Goal: Browse casually: Explore the website without a specific task or goal

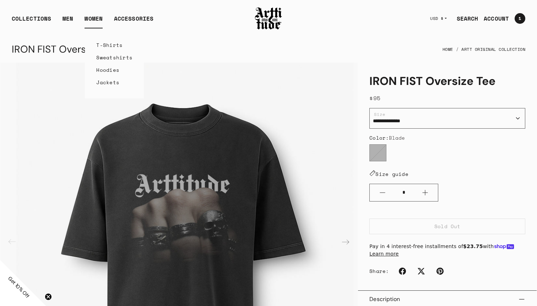
scroll to position [219, 0]
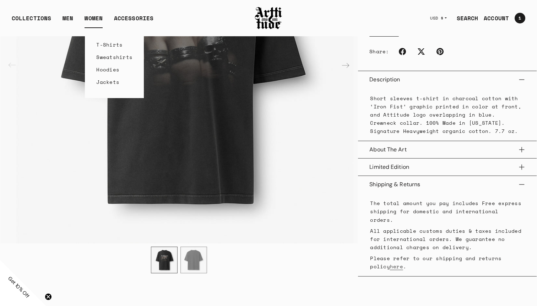
click at [107, 49] on link "T-Shirts" at bounding box center [114, 44] width 36 height 12
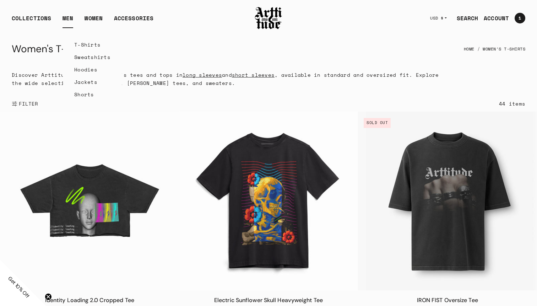
click at [82, 47] on link "T-Shirts" at bounding box center [92, 44] width 36 height 12
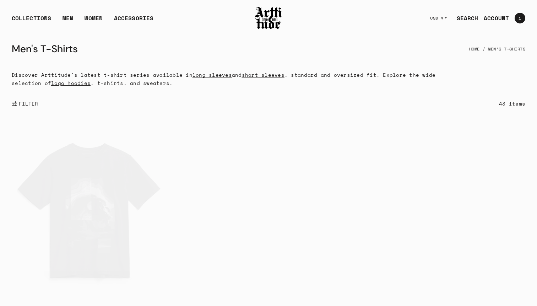
click at [20, 101] on span "FILTER" at bounding box center [27, 103] width 21 height 7
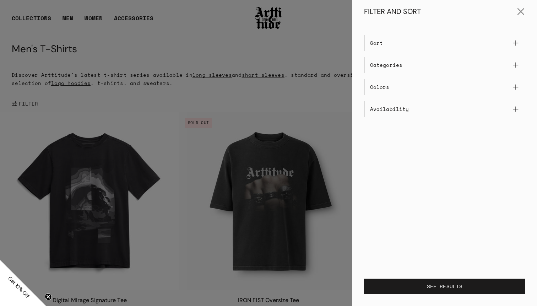
click at [394, 51] on button "Sort" at bounding box center [444, 43] width 161 height 16
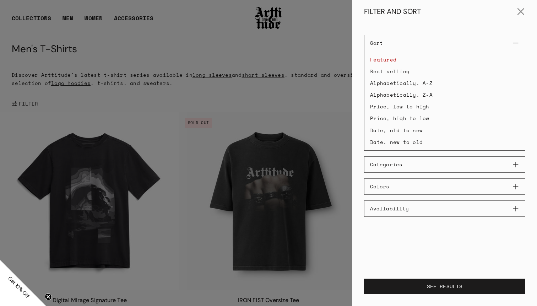
click at [406, 169] on button "Categories" at bounding box center [444, 164] width 161 height 16
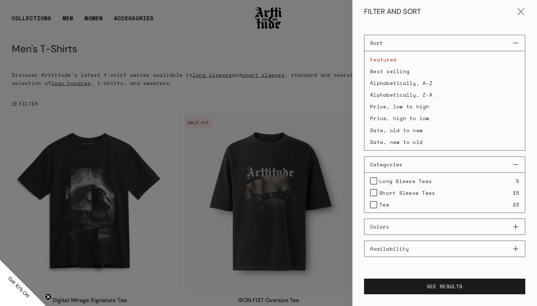
scroll to position [7, 0]
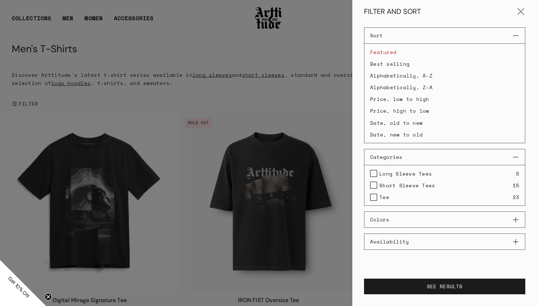
click at [375, 196] on label "Tee" at bounding box center [379, 197] width 19 height 8
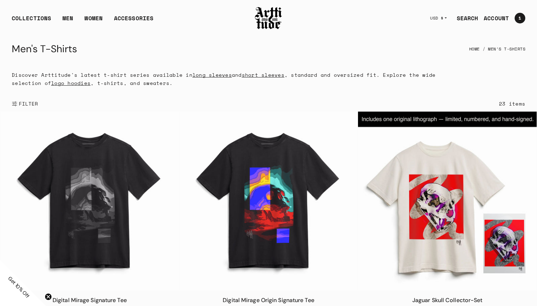
click at [348, 85] on div at bounding box center [268, 153] width 537 height 306
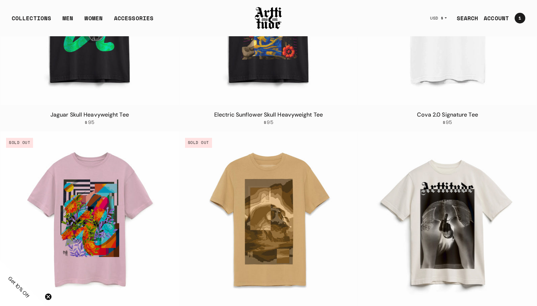
scroll to position [602, 0]
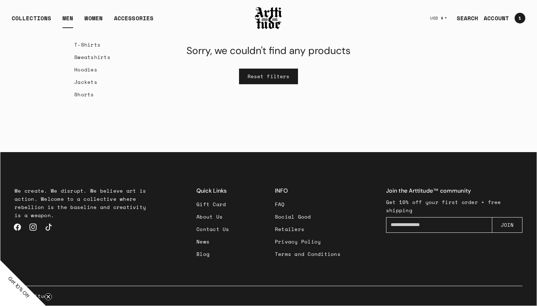
click at [86, 44] on link "T-Shirts" at bounding box center [92, 44] width 36 height 12
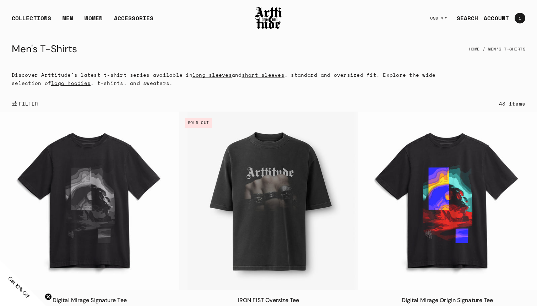
click at [30, 104] on span "FILTER" at bounding box center [27, 103] width 21 height 7
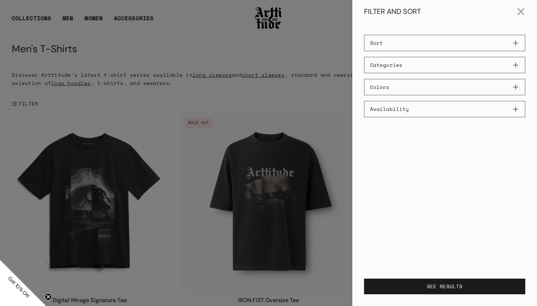
click at [435, 51] on div "Sort Featured Best selling Alphabetically, A-Z Alphabetically, Z-A Price, low t…" at bounding box center [444, 76] width 161 height 82
click at [439, 55] on div "Sort Featured Best selling Alphabetically, A-Z Alphabetically, Z-A Price, low t…" at bounding box center [444, 76] width 161 height 82
click at [452, 64] on button "Categories" at bounding box center [444, 65] width 161 height 16
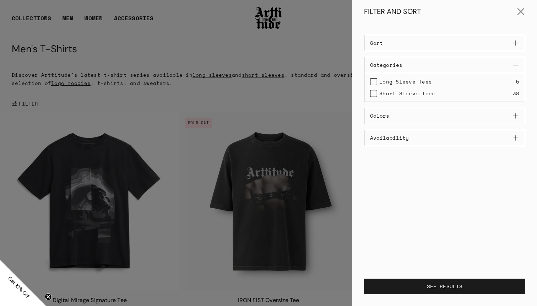
click at [417, 82] on span "Long Sleeve Tees" at bounding box center [405, 81] width 53 height 8
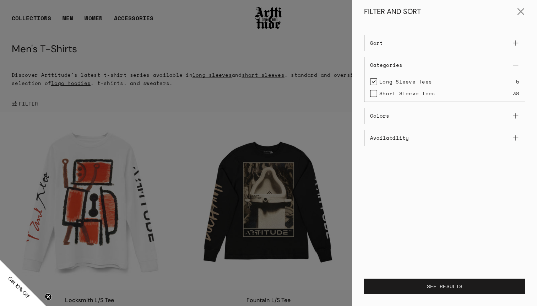
click at [372, 82] on label "Long Sleeve Tees" at bounding box center [401, 81] width 62 height 8
click at [374, 93] on label "Short Sleeve Tees" at bounding box center [402, 93] width 65 height 8
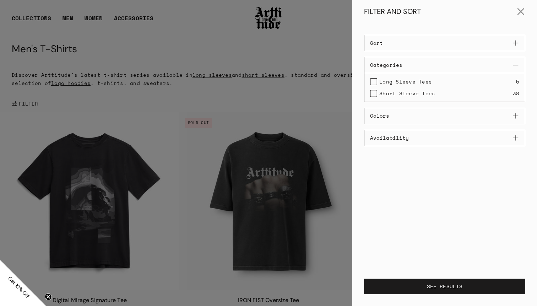
click at [64, 12] on div at bounding box center [268, 153] width 537 height 306
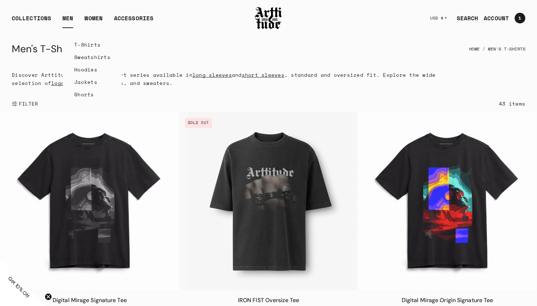
click at [68, 17] on link "MEN" at bounding box center [67, 21] width 11 height 14
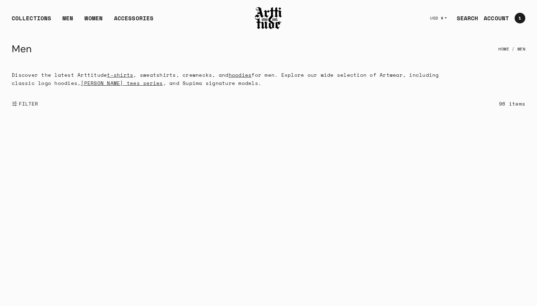
click at [65, 12] on div "COLLECTIONS ARTT Original Collection Caravaggio Collection IED Collection Cova …" at bounding box center [133, 18] width 243 height 20
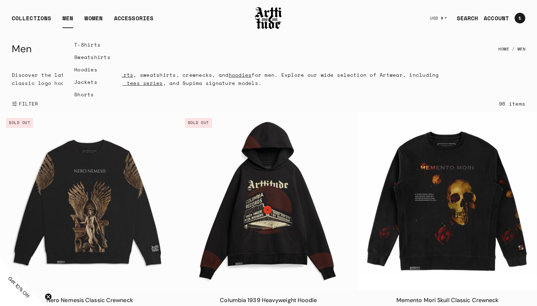
click at [89, 59] on link "Sweatshirts" at bounding box center [92, 57] width 36 height 12
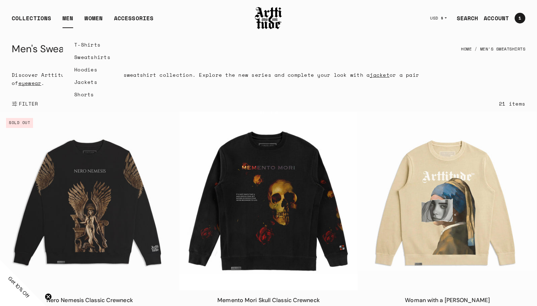
click at [67, 19] on link "MEN" at bounding box center [67, 21] width 11 height 14
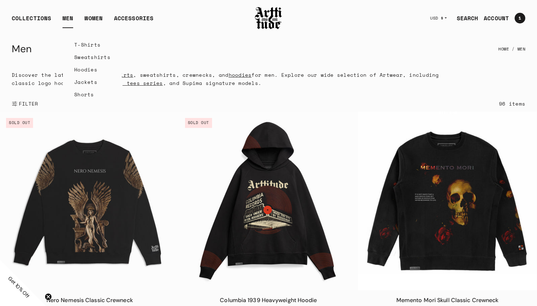
click at [82, 49] on link "T-Shirts" at bounding box center [92, 44] width 36 height 12
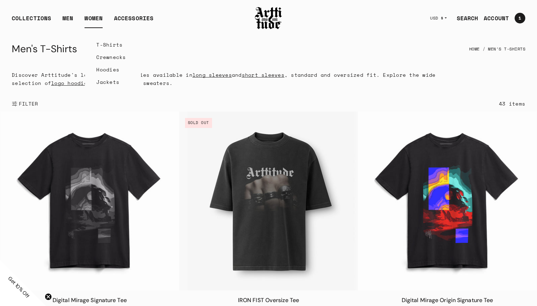
click at [110, 45] on link "T-Shirts" at bounding box center [112, 44] width 33 height 12
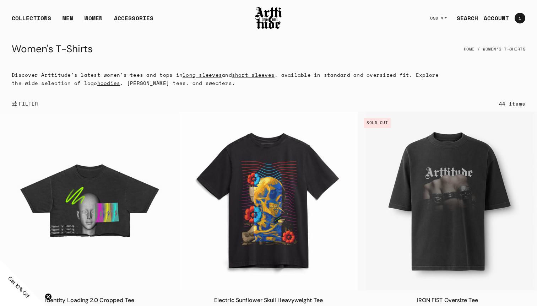
click at [26, 103] on span "FILTER" at bounding box center [27, 103] width 21 height 7
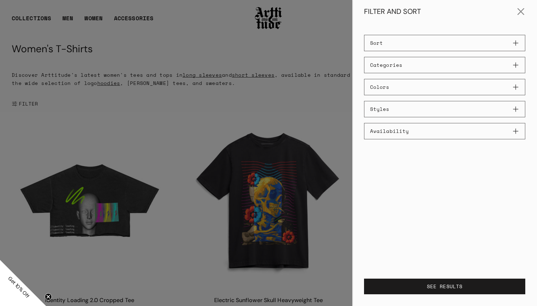
click at [387, 66] on button "Categories" at bounding box center [444, 65] width 161 height 16
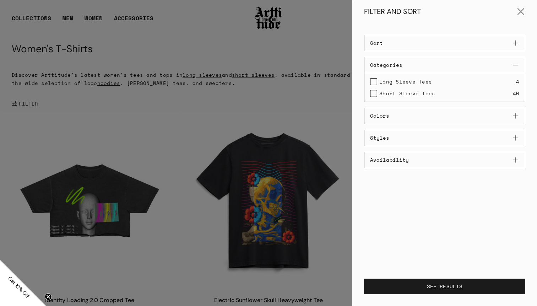
click at [402, 123] on button "Colors" at bounding box center [444, 116] width 161 height 16
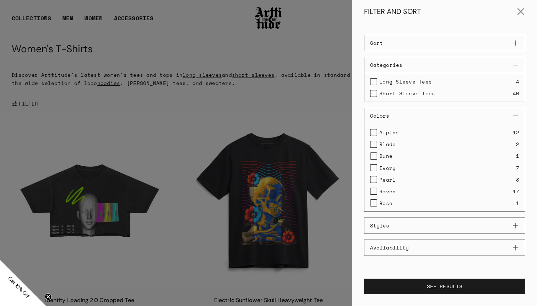
click at [403, 227] on button "Styles" at bounding box center [444, 225] width 161 height 16
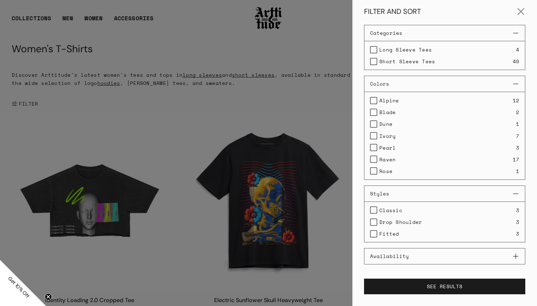
scroll to position [47, 0]
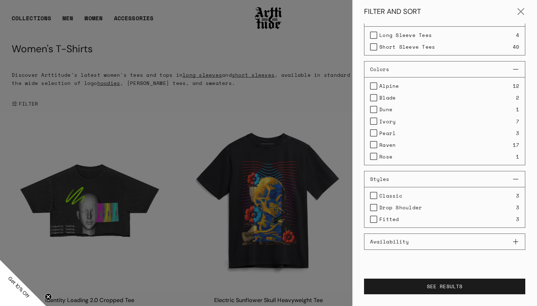
click at [415, 247] on button "Availability" at bounding box center [444, 241] width 161 height 16
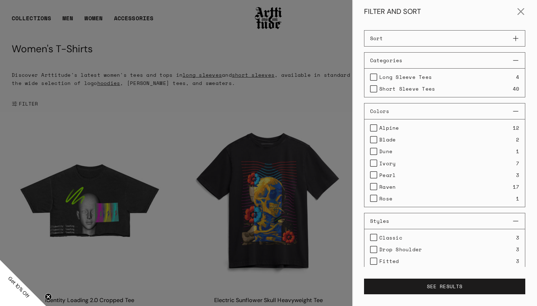
scroll to position [0, 0]
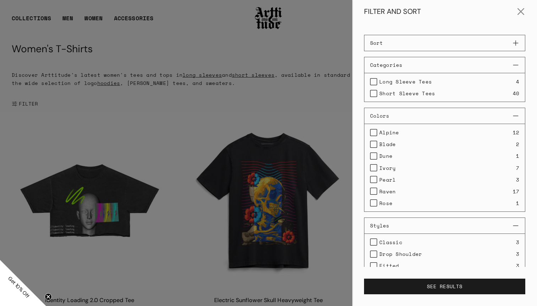
click at [418, 40] on button "Sort" at bounding box center [444, 43] width 161 height 16
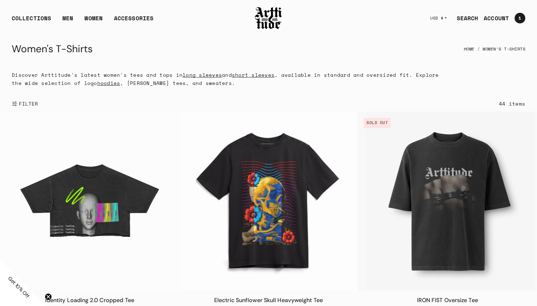
click at [311, 46] on div at bounding box center [268, 153] width 537 height 306
click at [106, 45] on link "T-Shirts" at bounding box center [112, 44] width 33 height 12
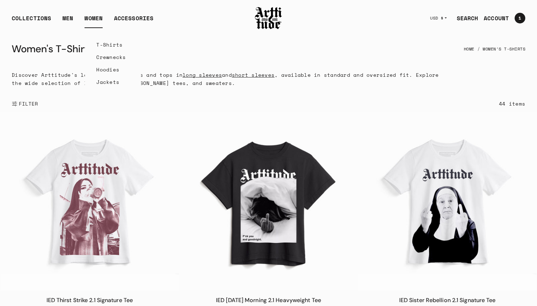
click at [109, 84] on link "Jackets" at bounding box center [112, 82] width 33 height 12
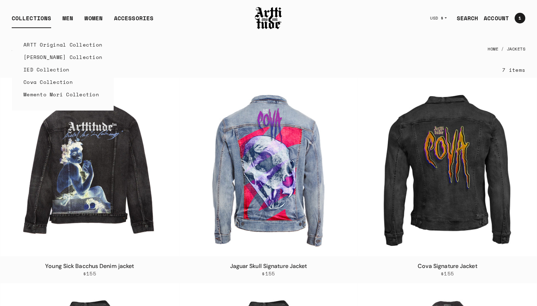
click at [38, 44] on link "ARTT Original Collection" at bounding box center [62, 44] width 79 height 12
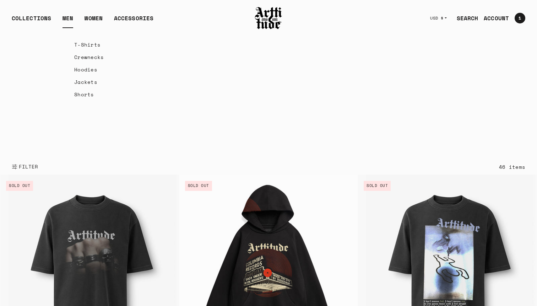
click at [75, 44] on link "T-Shirts" at bounding box center [90, 44] width 33 height 12
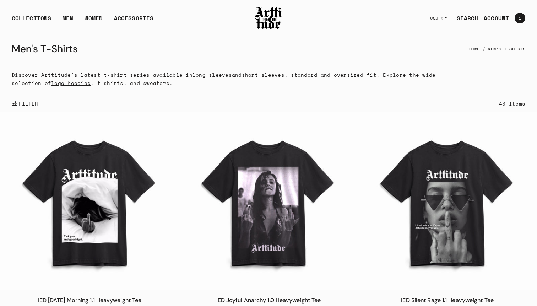
click at [74, 82] on link "logo hoodies" at bounding box center [70, 82] width 39 height 7
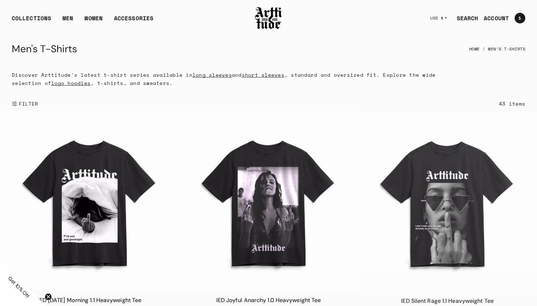
click at [213, 75] on link "long sleeves" at bounding box center [211, 74] width 39 height 7
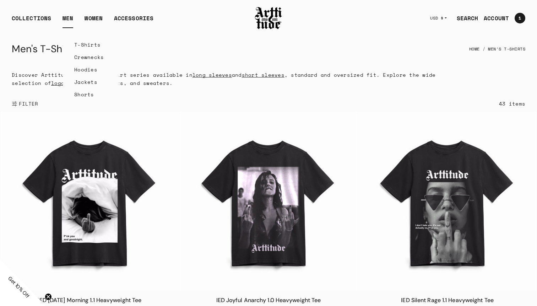
click at [78, 59] on link "Crewnecks" at bounding box center [90, 57] width 33 height 12
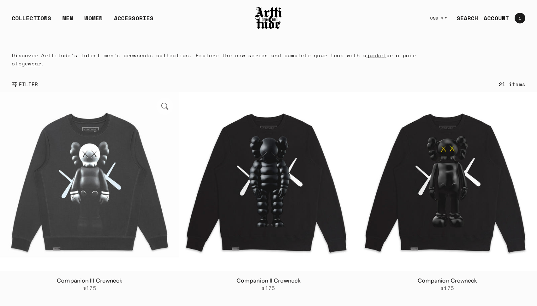
scroll to position [38, 0]
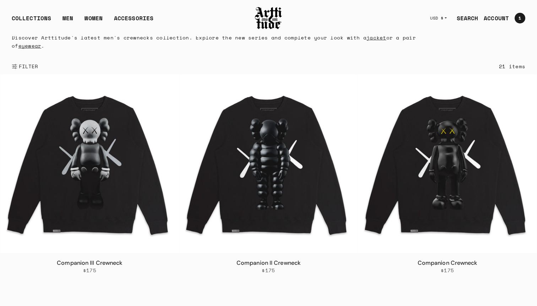
click at [20, 63] on span "FILTER" at bounding box center [27, 66] width 21 height 7
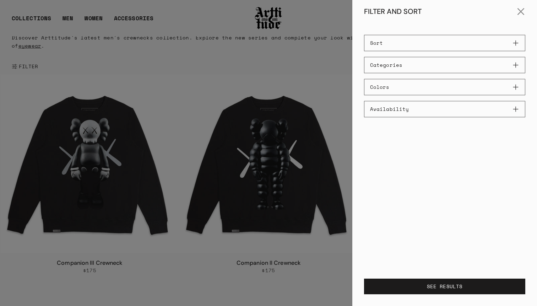
click at [409, 76] on form "Categories Crewneck Sweaters 21 Colors Alpine" at bounding box center [444, 87] width 161 height 60
click at [412, 64] on button "Categories" at bounding box center [444, 65] width 161 height 16
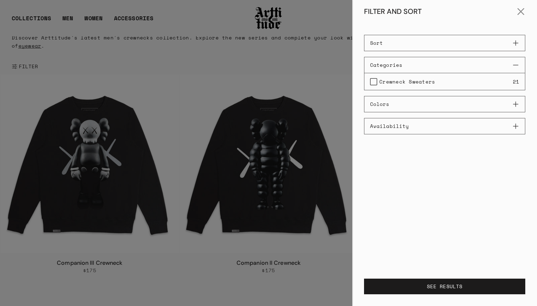
click at [268, 47] on div at bounding box center [268, 153] width 537 height 306
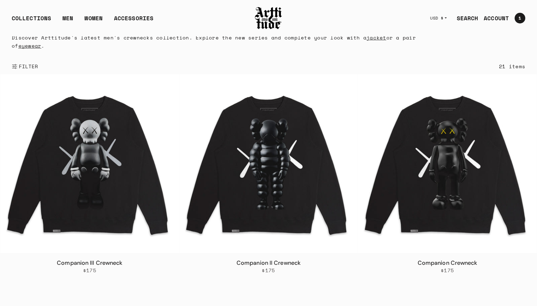
scroll to position [0, 0]
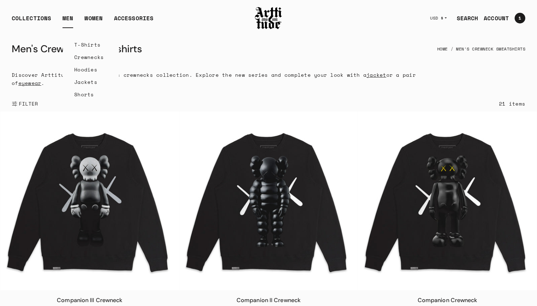
click at [86, 68] on link "Hoodies" at bounding box center [90, 69] width 33 height 12
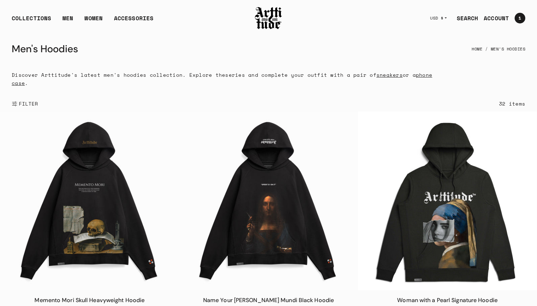
click at [29, 103] on span "FILTER" at bounding box center [27, 103] width 21 height 7
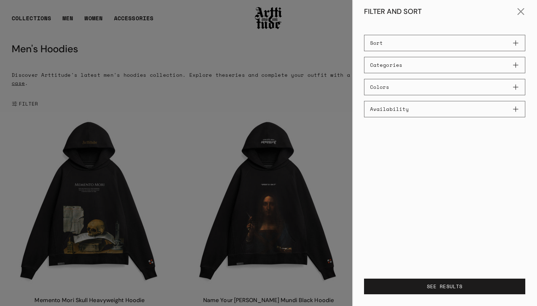
click at [405, 57] on button "Categories" at bounding box center [444, 65] width 161 height 16
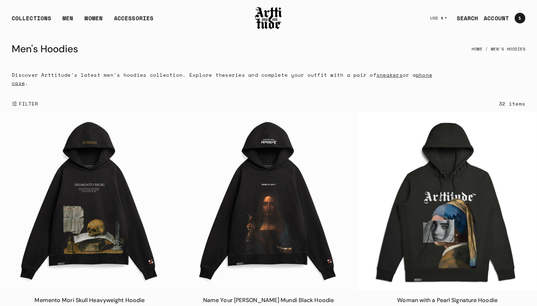
click at [305, 50] on div at bounding box center [268, 153] width 537 height 306
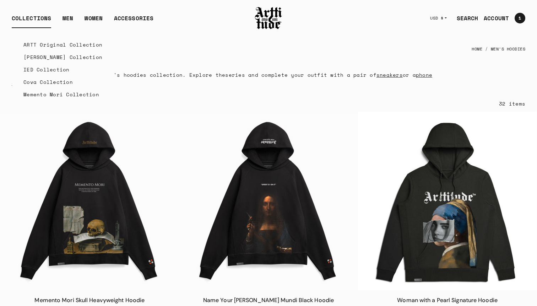
click at [53, 81] on link "Cova Collection" at bounding box center [62, 82] width 79 height 12
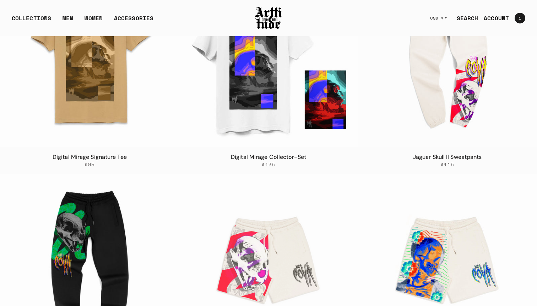
scroll to position [1231, 0]
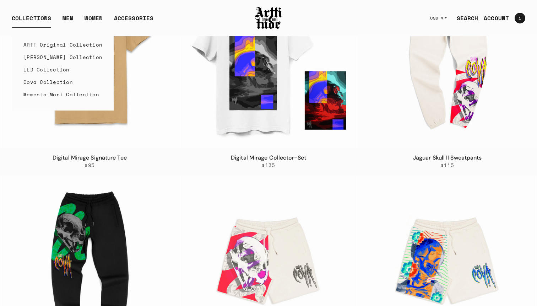
click at [46, 83] on link "Cova Collection" at bounding box center [62, 82] width 79 height 12
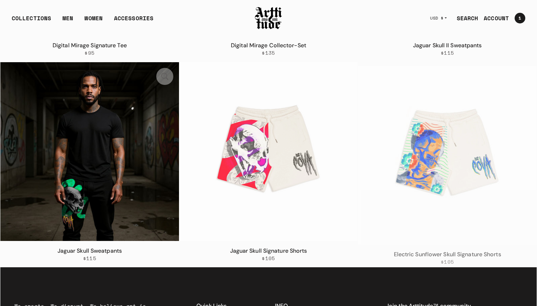
scroll to position [1349, 0]
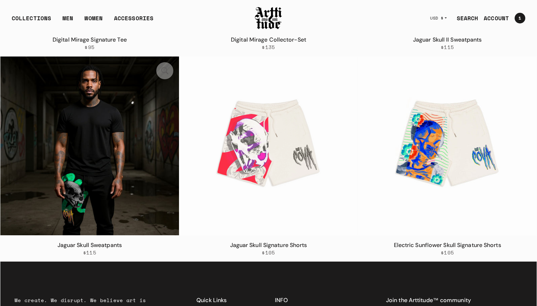
click at [147, 154] on img at bounding box center [89, 145] width 179 height 179
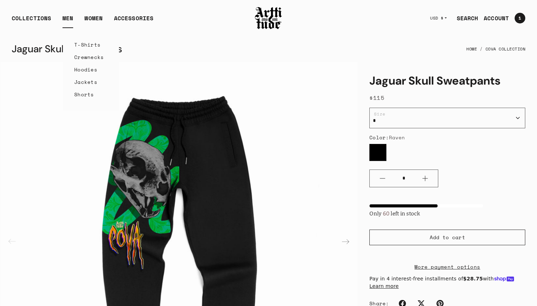
click at [87, 67] on link "Hoodies" at bounding box center [90, 69] width 33 height 12
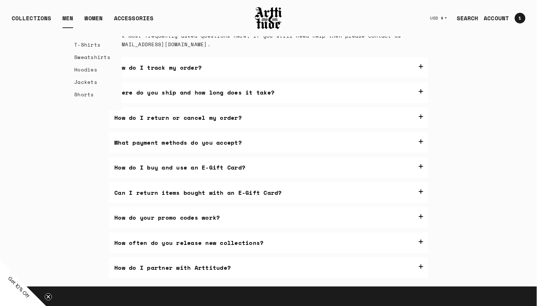
click at [75, 42] on link "T-Shirts" at bounding box center [92, 44] width 36 height 12
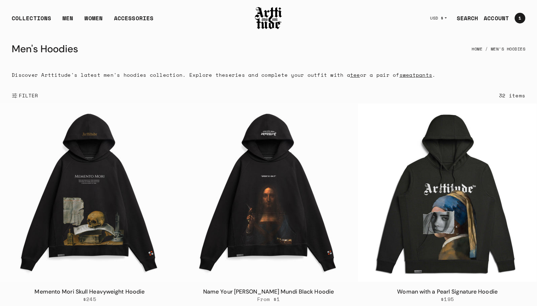
click at [405, 76] on link "sweatpants" at bounding box center [415, 74] width 33 height 7
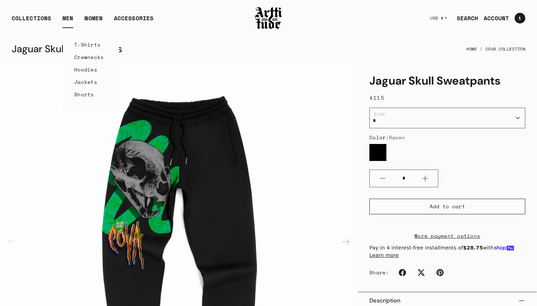
click at [89, 82] on link "Jackets" at bounding box center [90, 82] width 33 height 12
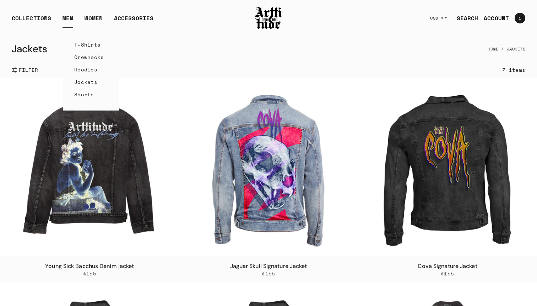
click at [82, 94] on link "Shorts" at bounding box center [90, 94] width 33 height 12
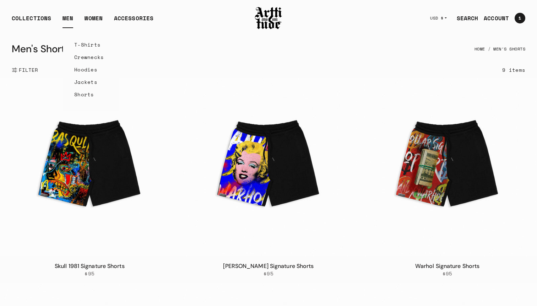
click at [91, 49] on link "T-Shirts" at bounding box center [90, 44] width 33 height 12
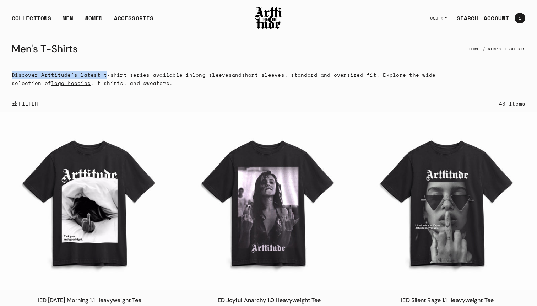
drag, startPoint x: 12, startPoint y: 76, endPoint x: 100, endPoint y: 74, distance: 88.1
click at [101, 74] on p "Discover Arttitude's latest t-shirt series available in long sleeves and short …" at bounding box center [228, 79] width 432 height 16
click at [34, 103] on span "FILTER" at bounding box center [27, 103] width 21 height 7
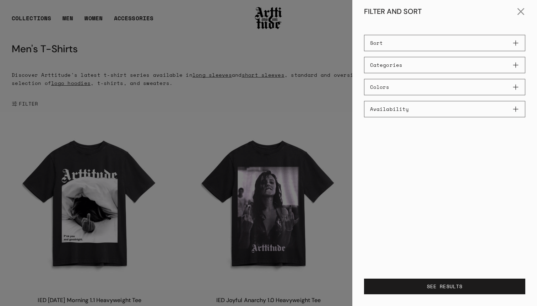
click at [398, 54] on div "Sort Featured Best selling Alphabetically, A-Z Alphabetically, Z-A Price, low t…" at bounding box center [444, 76] width 161 height 82
click at [398, 67] on button "Categories" at bounding box center [444, 65] width 161 height 16
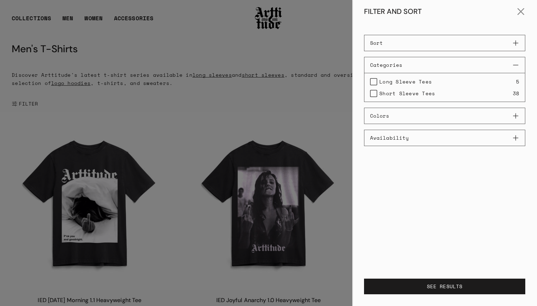
click at [304, 37] on div at bounding box center [268, 153] width 537 height 306
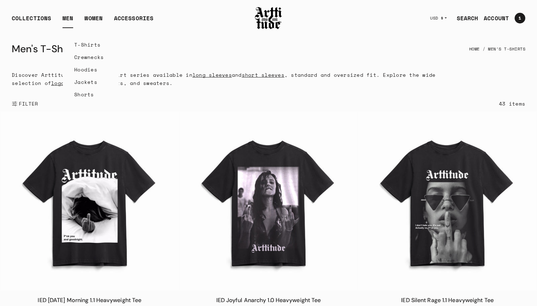
click at [89, 73] on link "Hoodies" at bounding box center [90, 69] width 33 height 12
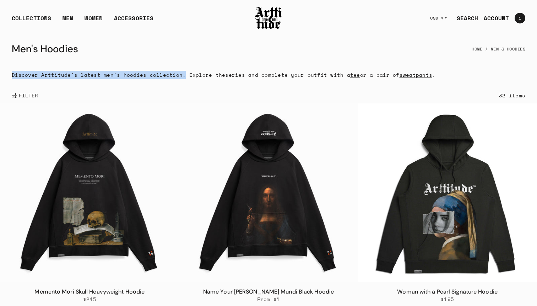
drag, startPoint x: 176, startPoint y: 75, endPoint x: 12, endPoint y: 75, distance: 164.4
click at [12, 75] on p "Discover Arttitude's latest men's hoodies collection. Explore the series and co…" at bounding box center [224, 75] width 424 height 8
copy p "Discover Arttitude's latest men's hoodies collection."
click at [134, 42] on link "Hats & Caps" at bounding box center [149, 44] width 46 height 12
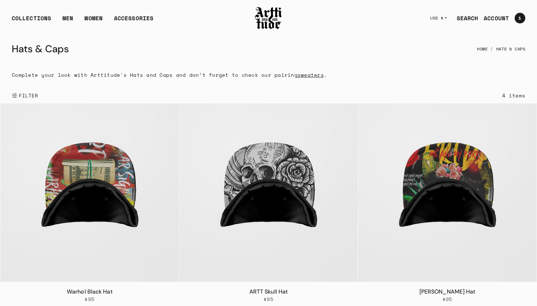
click at [301, 74] on link "sweaters" at bounding box center [311, 74] width 26 height 7
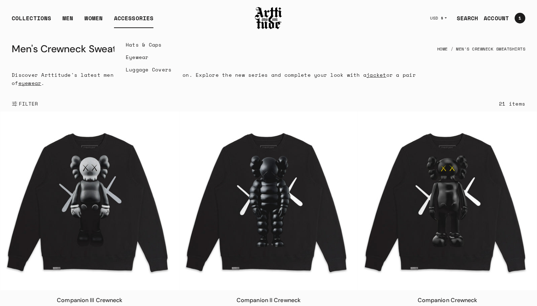
click at [142, 57] on link "Eyewear" at bounding box center [149, 57] width 46 height 12
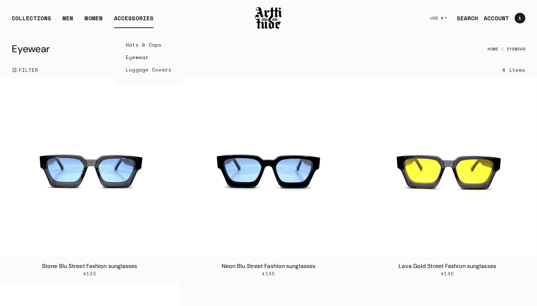
click at [144, 72] on link "Luggage Covers" at bounding box center [149, 69] width 46 height 12
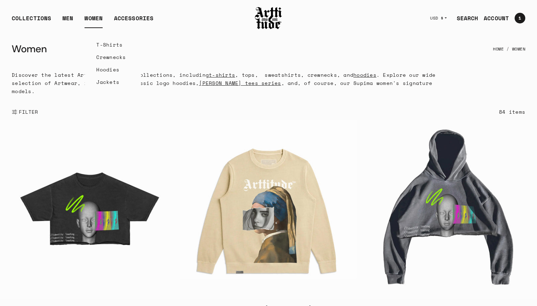
click at [104, 58] on link "Crewnecks" at bounding box center [112, 57] width 33 height 12
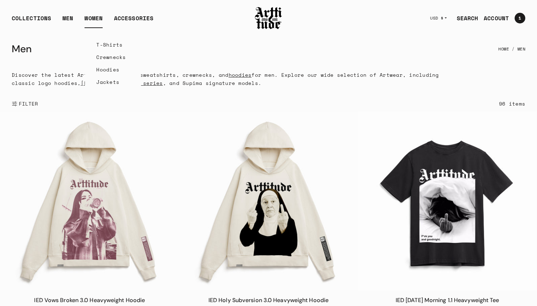
click at [109, 69] on link "Hoodies" at bounding box center [112, 69] width 33 height 12
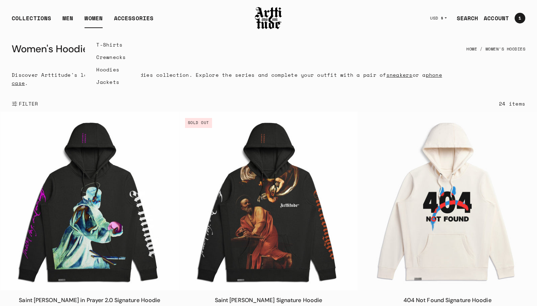
click at [103, 44] on link "T-Shirts" at bounding box center [112, 44] width 33 height 12
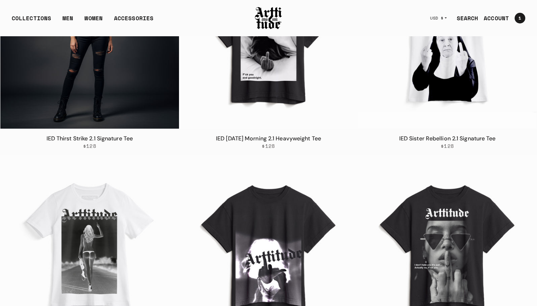
scroll to position [141, 0]
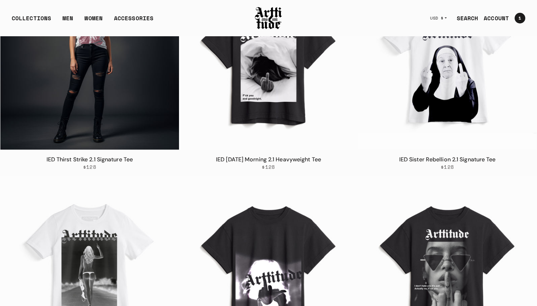
click at [103, 69] on img at bounding box center [89, 60] width 179 height 179
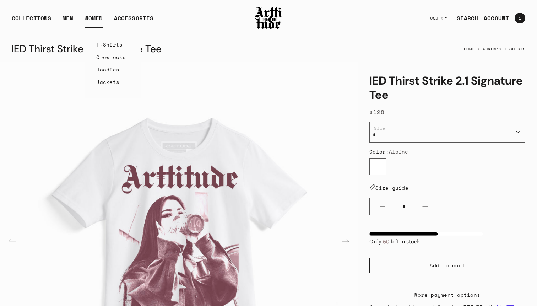
click at [113, 84] on link "Jackets" at bounding box center [112, 82] width 33 height 12
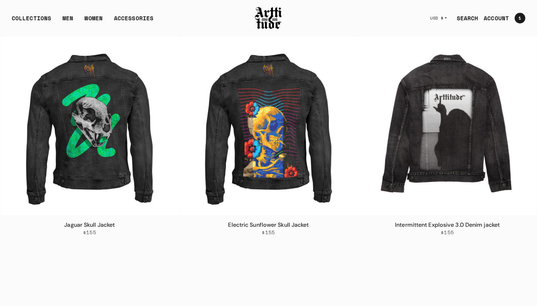
scroll to position [256, 0]
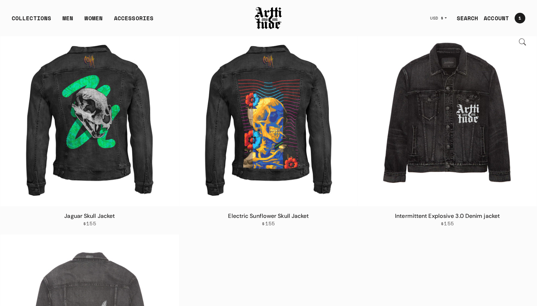
click at [439, 136] on img at bounding box center [447, 117] width 179 height 179
